Goal: Information Seeking & Learning: Learn about a topic

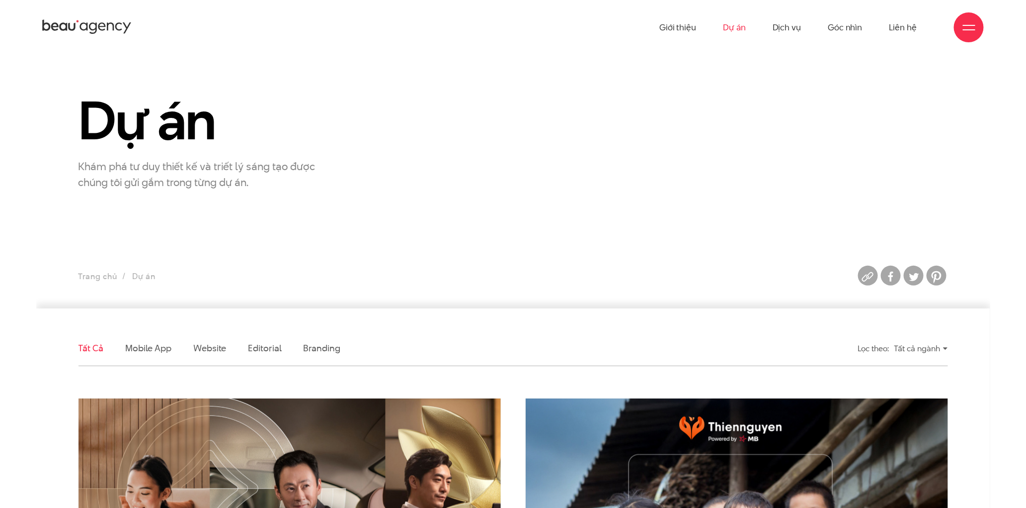
click at [154, 355] on li "Mobile app" at bounding box center [148, 348] width 46 height 35
click at [154, 348] on link "Mobile app" at bounding box center [148, 347] width 46 height 12
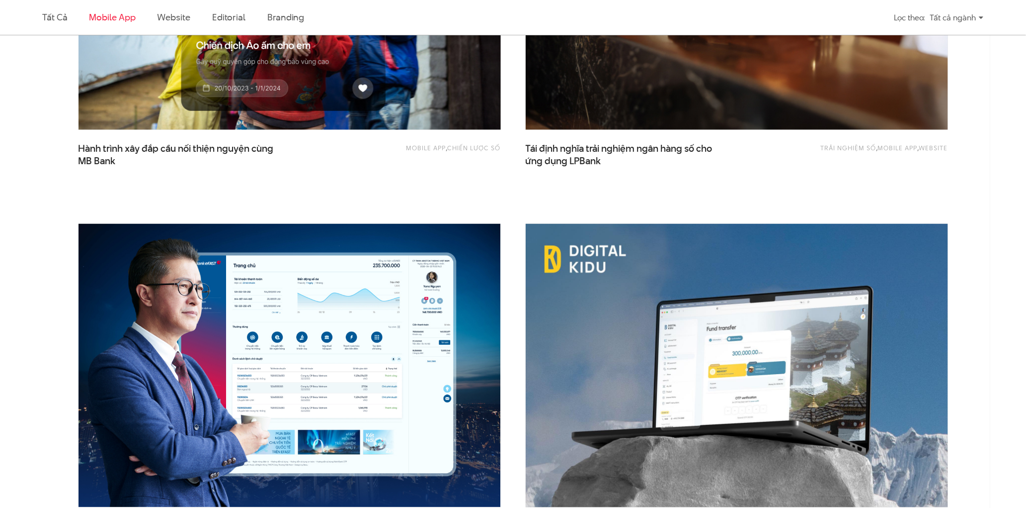
scroll to position [920, 0]
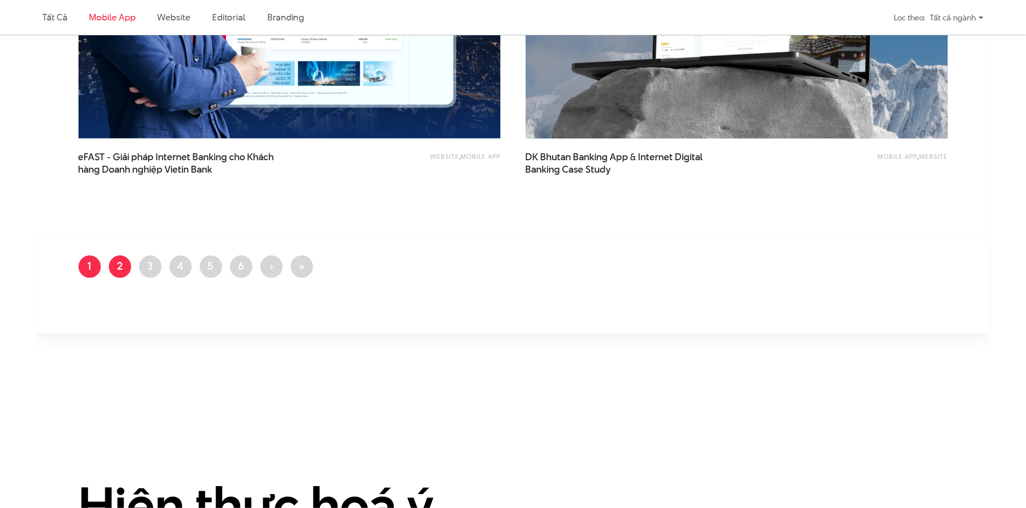
click at [117, 268] on link "Trang 2" at bounding box center [120, 266] width 22 height 22
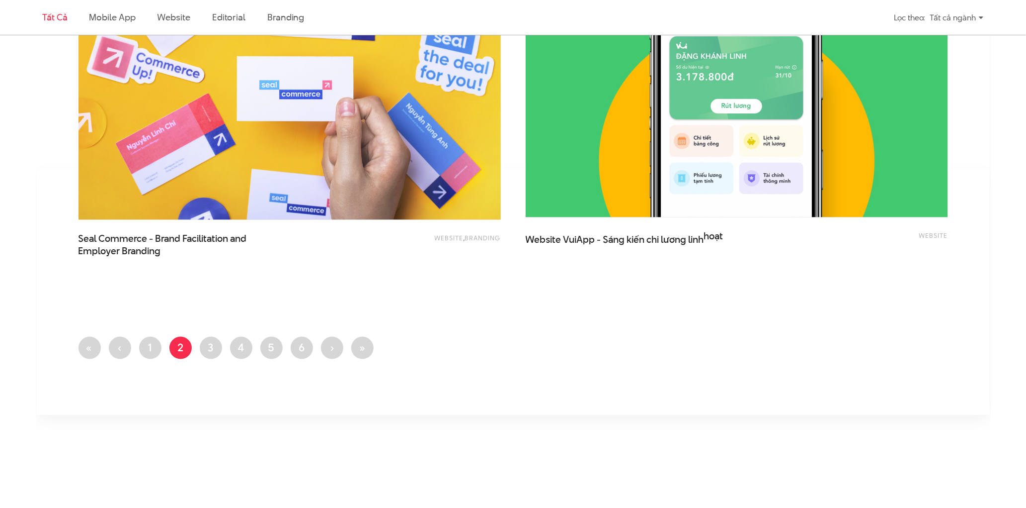
scroll to position [2357, 0]
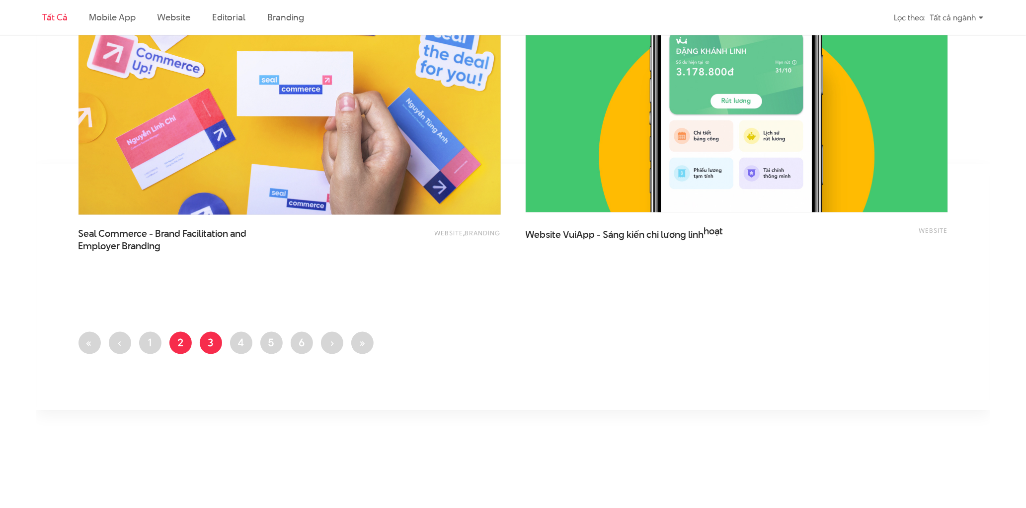
click at [209, 350] on link "Trang 3" at bounding box center [211, 343] width 22 height 22
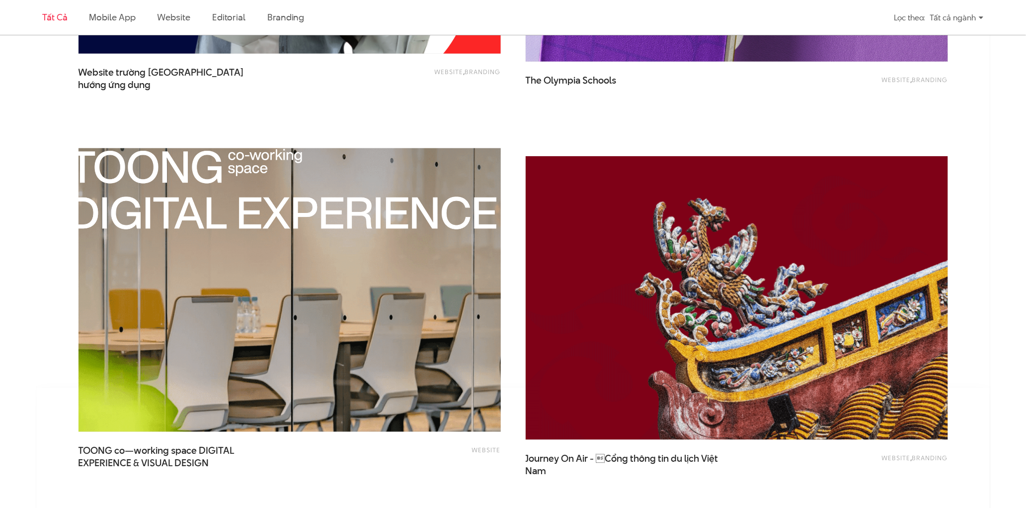
scroll to position [2209, 0]
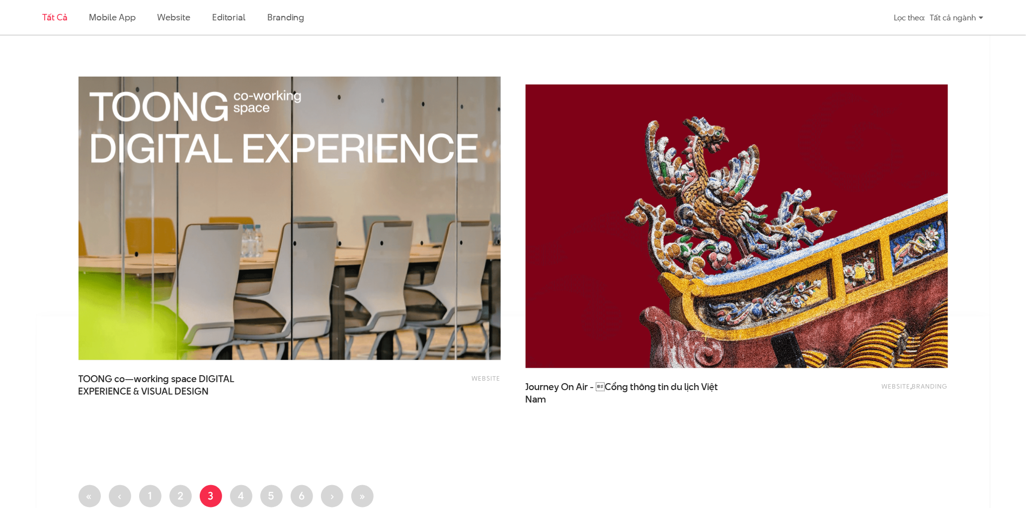
click at [632, 270] on img at bounding box center [737, 226] width 465 height 311
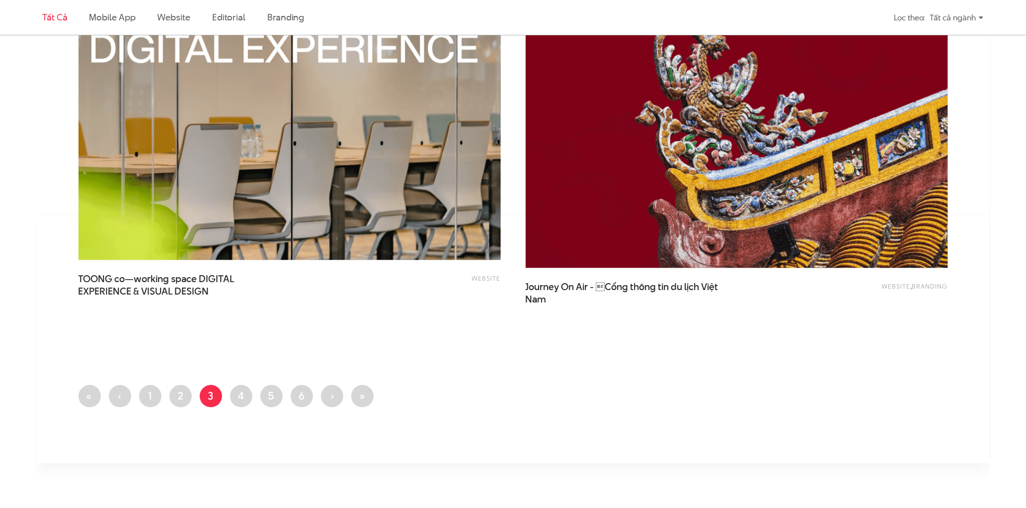
scroll to position [2430, 0]
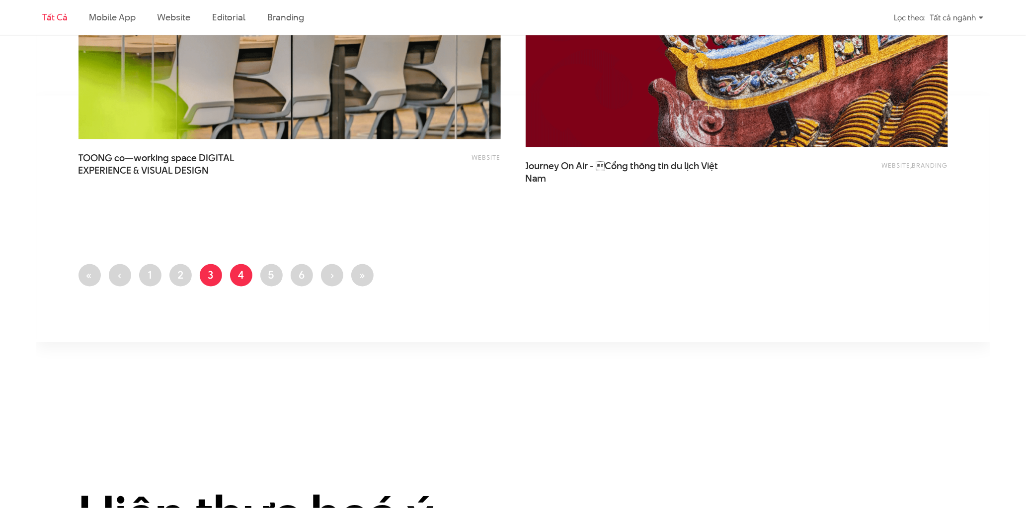
click at [237, 278] on link "Trang 4" at bounding box center [241, 275] width 22 height 22
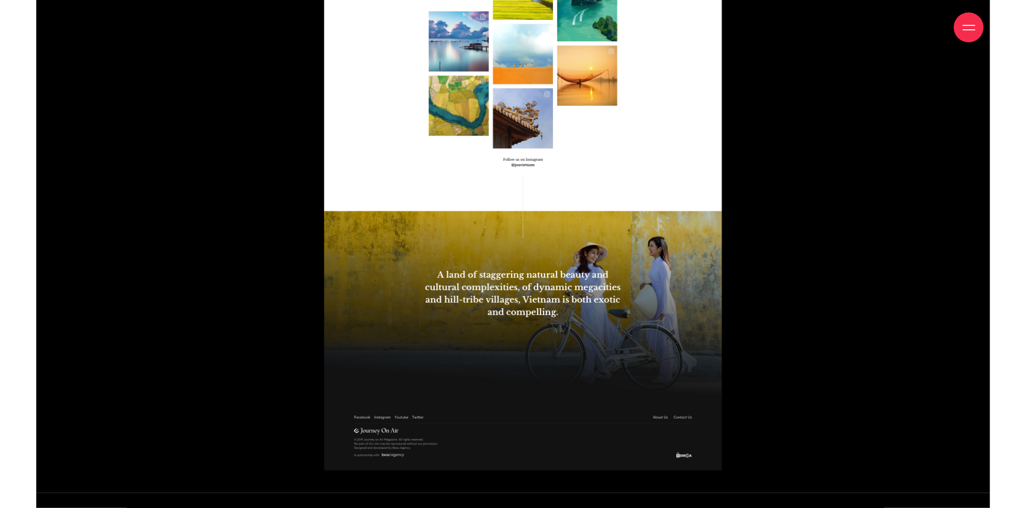
scroll to position [6333, 0]
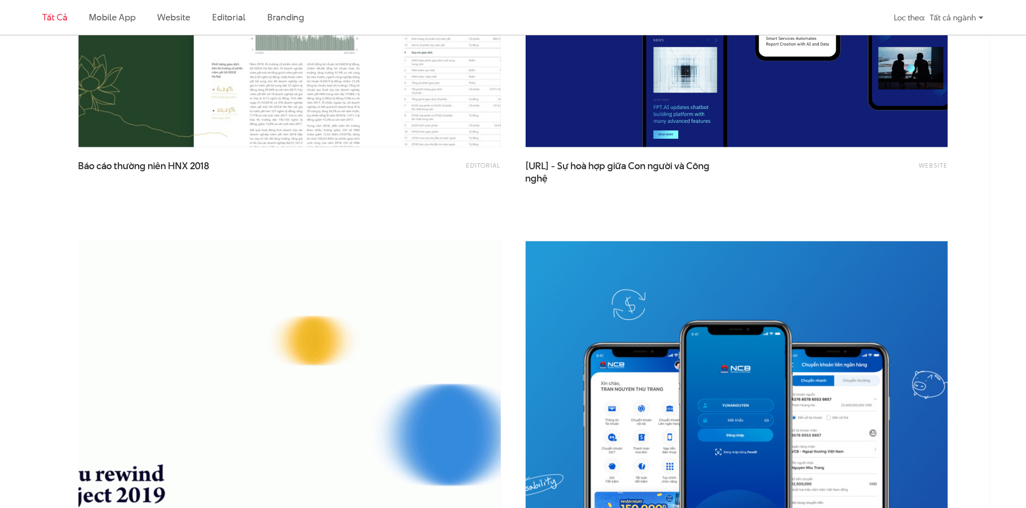
scroll to position [663, 0]
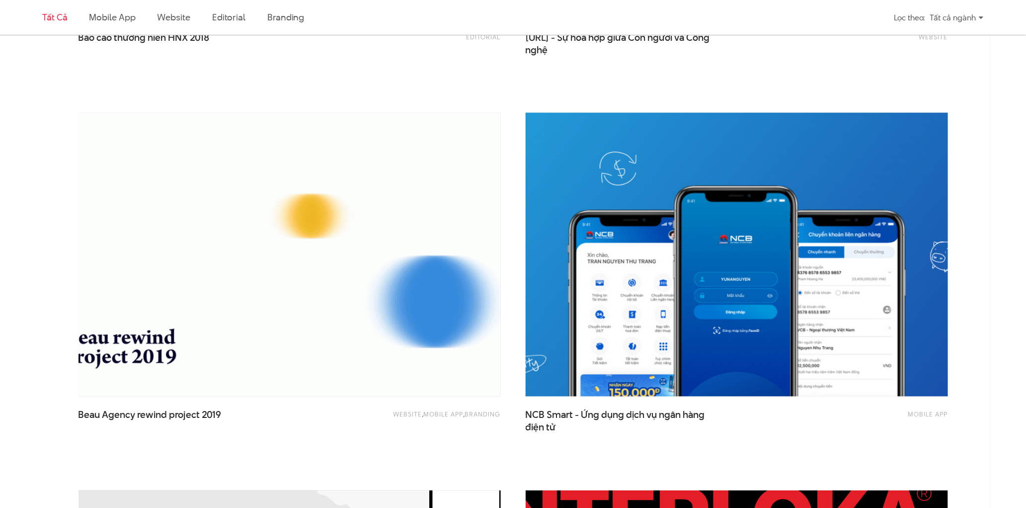
click at [762, 285] on img at bounding box center [737, 254] width 465 height 311
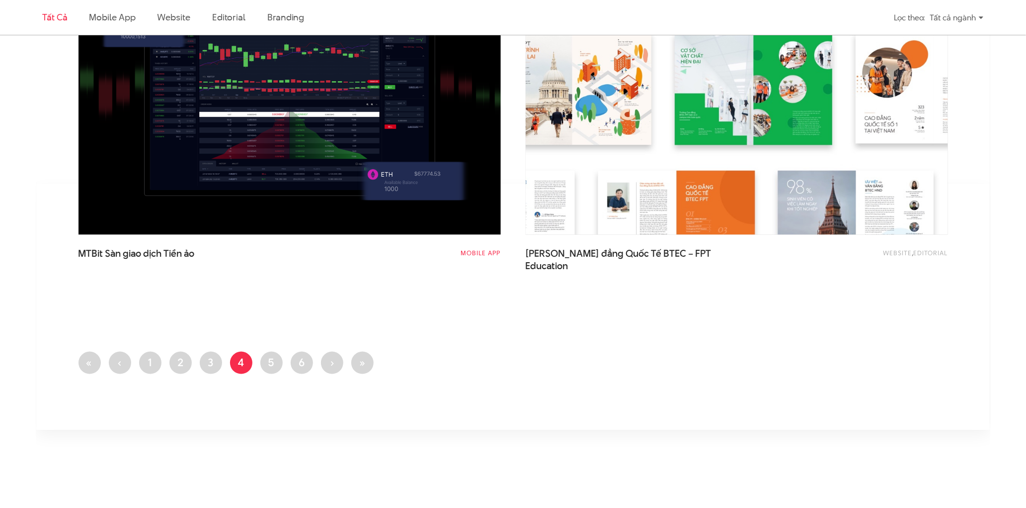
scroll to position [2430, 0]
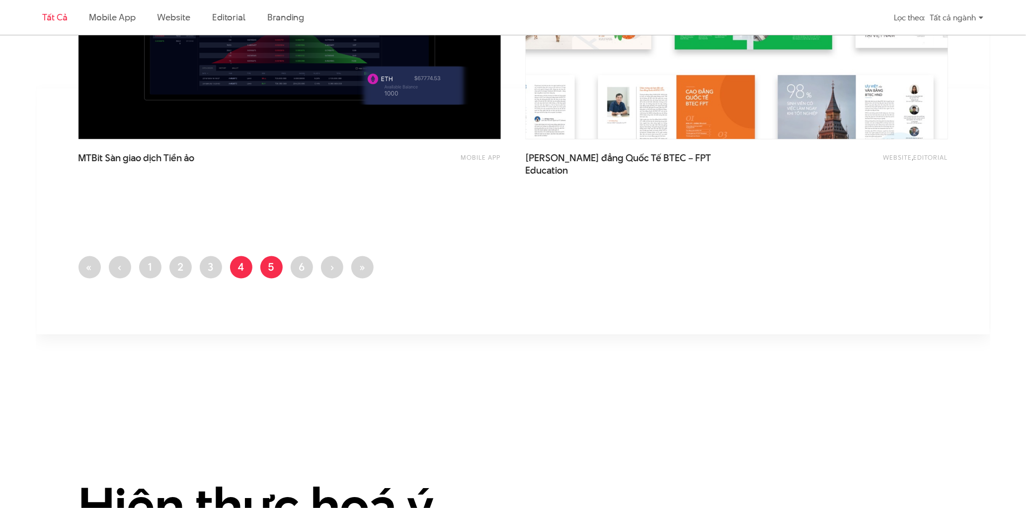
click at [277, 270] on link "Trang 5" at bounding box center [271, 267] width 22 height 22
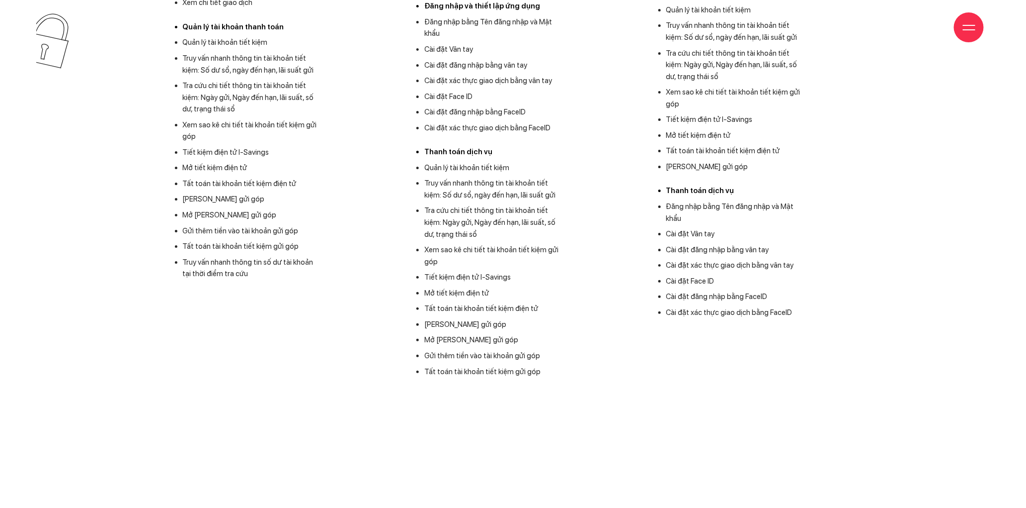
scroll to position [1988, 0]
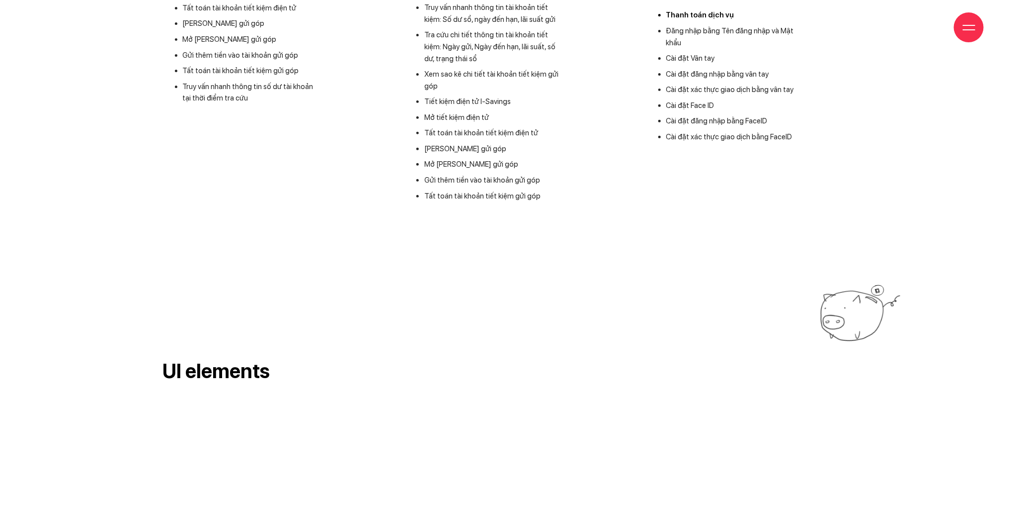
click at [449, 180] on li "Gửi thêm tiền vào tài khoản gửi góp" at bounding box center [492, 180] width 137 height 12
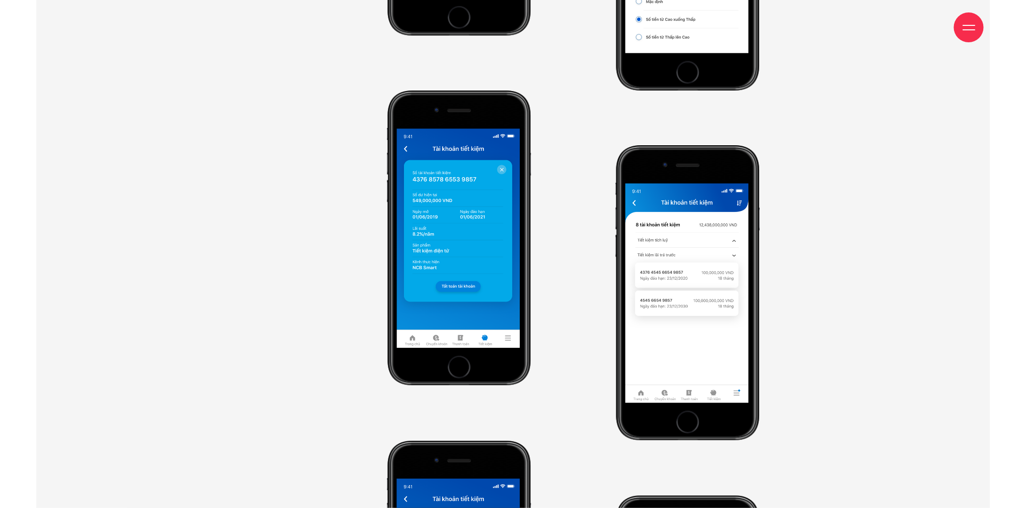
scroll to position [4492, 0]
